Goal: Information Seeking & Learning: Find contact information

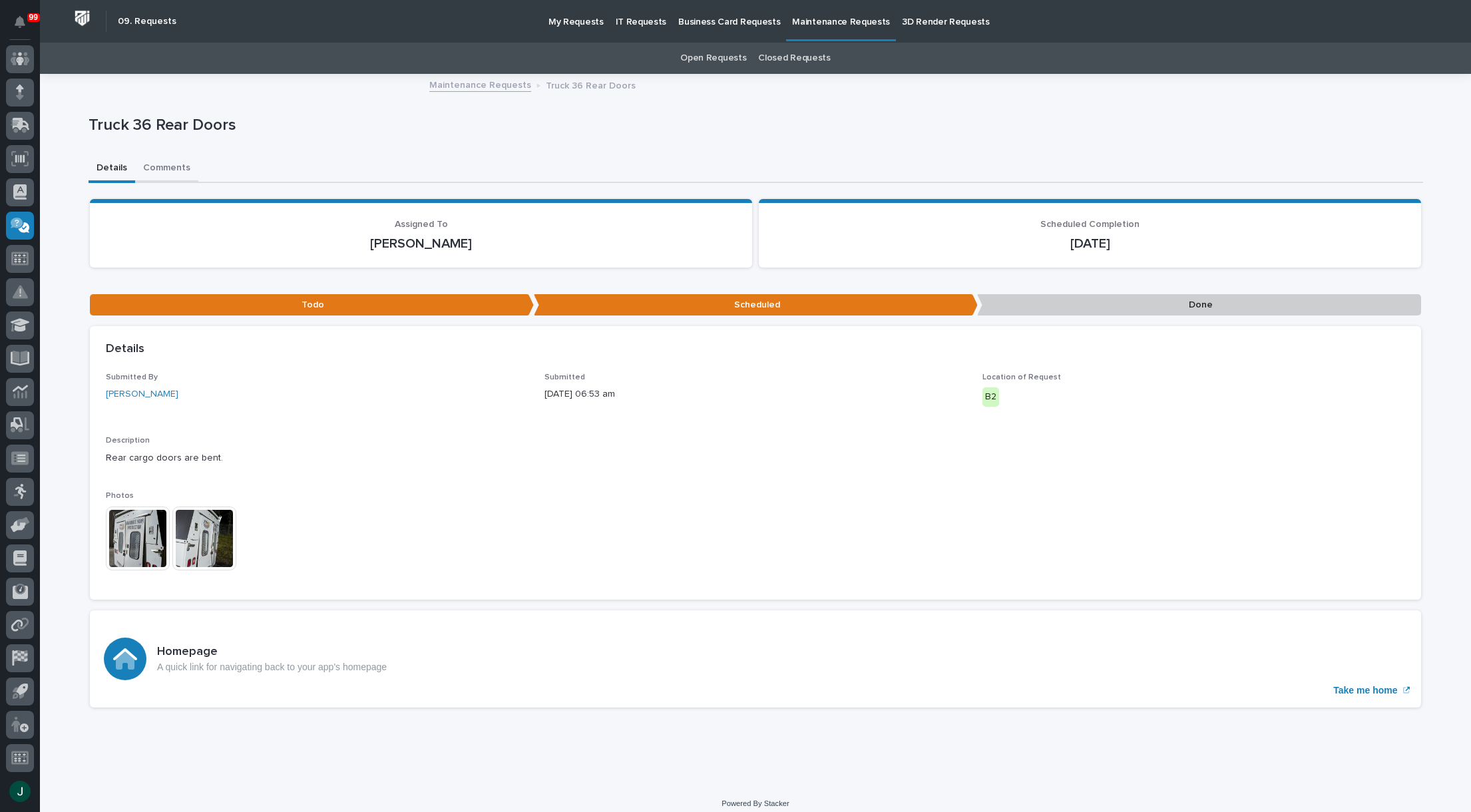
click at [147, 171] on button "Comments" at bounding box center [167, 169] width 63 height 28
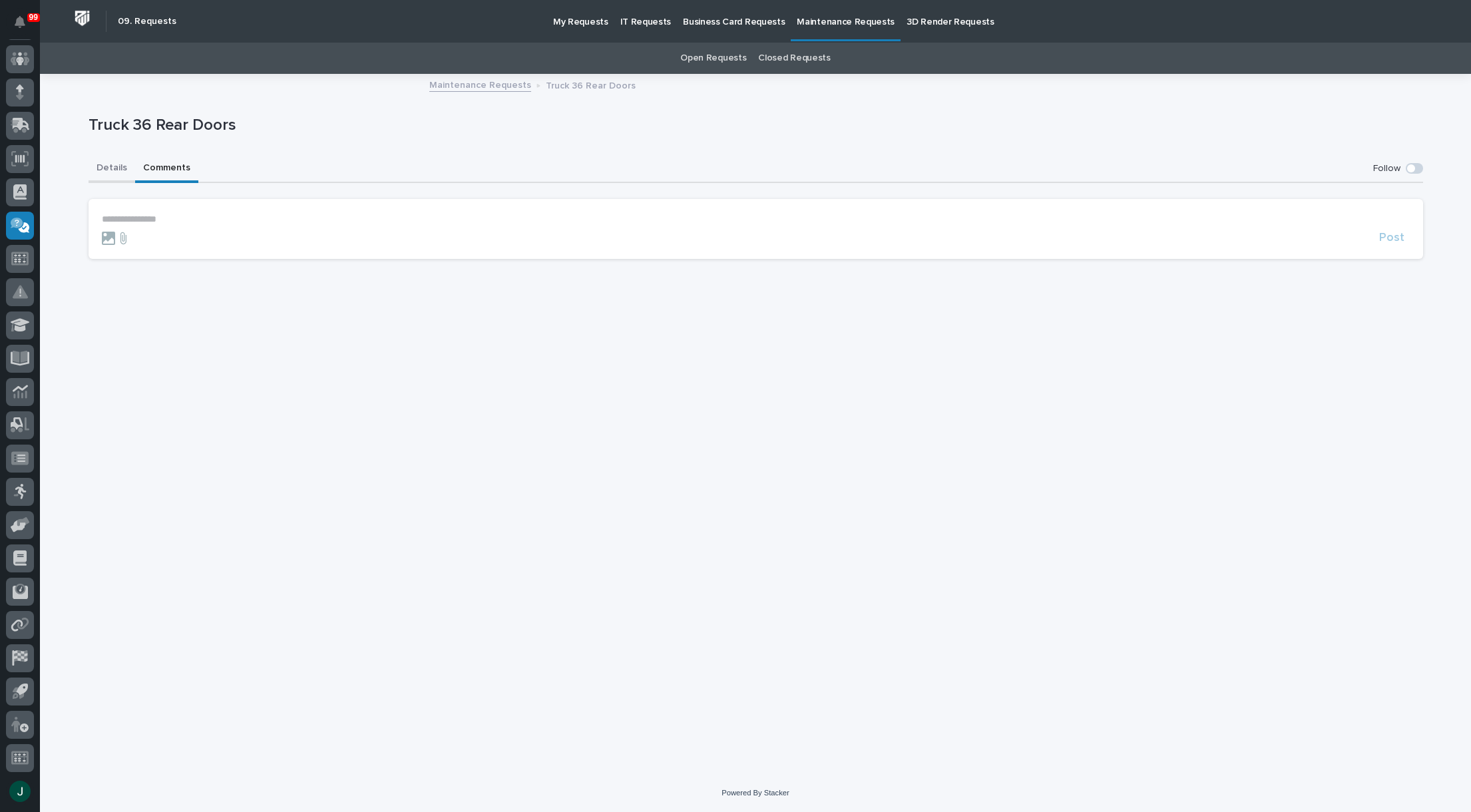
click at [114, 170] on button "Details" at bounding box center [112, 169] width 47 height 28
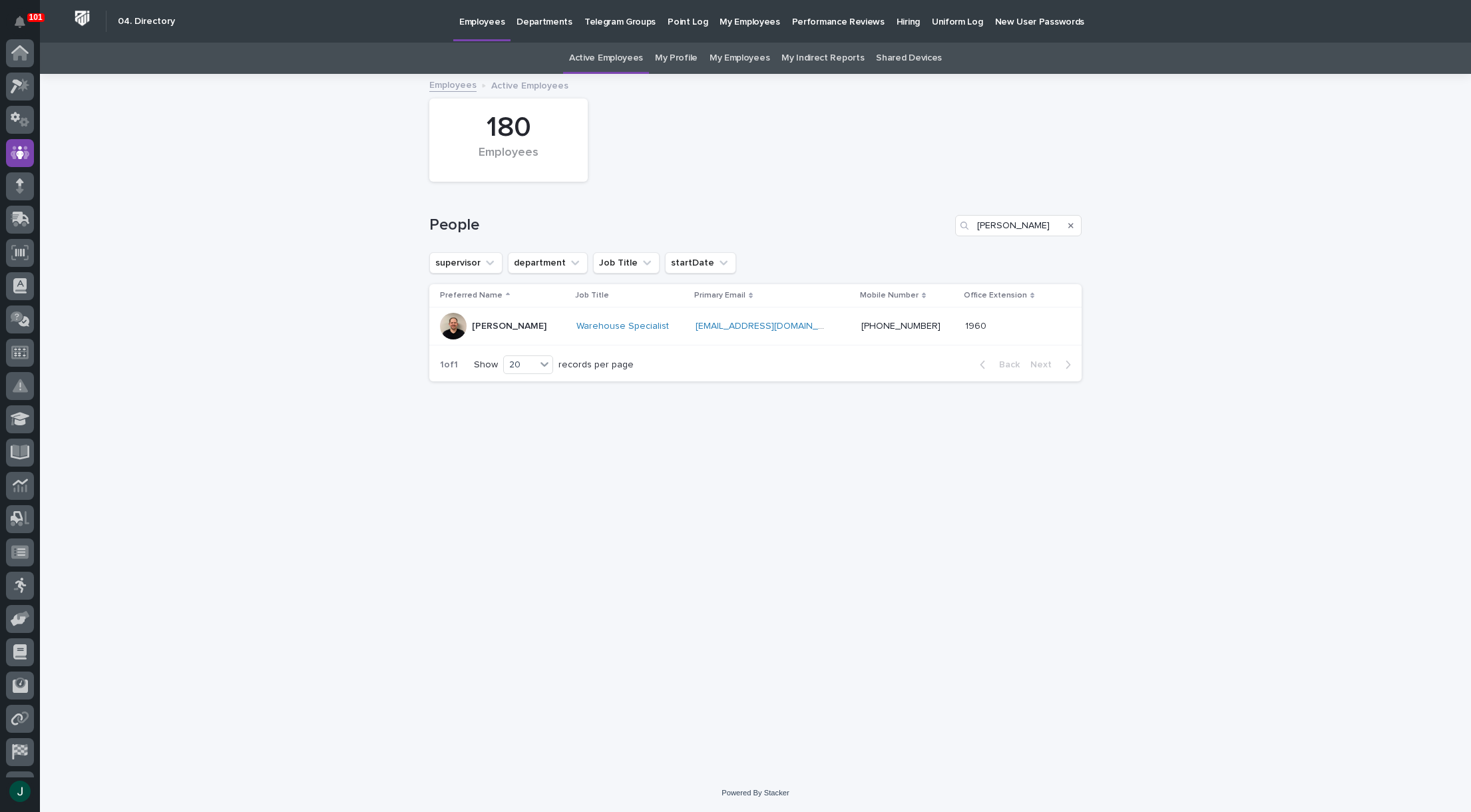
scroll to position [94, 0]
click at [1023, 220] on input "[PERSON_NAME]" at bounding box center [1019, 226] width 127 height 21
type input "K"
type input "[PERSON_NAME]"
click at [24, 62] on div at bounding box center [20, 53] width 28 height 28
